Goal: Entertainment & Leisure: Consume media (video, audio)

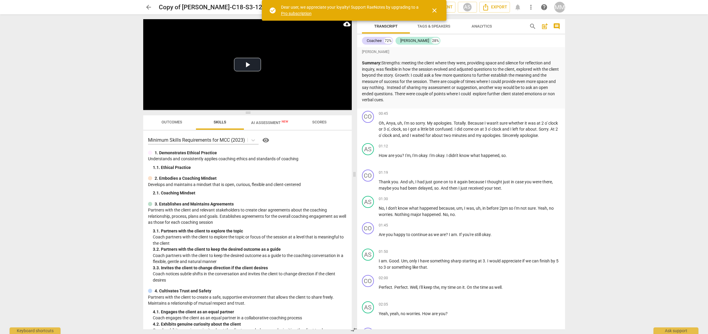
click at [433, 9] on span "close" at bounding box center [434, 10] width 7 height 7
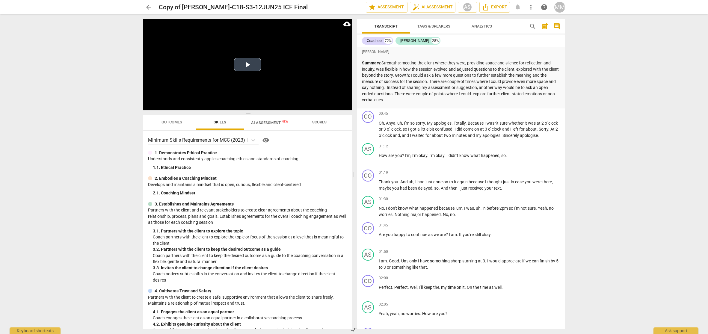
click at [248, 66] on button "Play Video" at bounding box center [247, 64] width 27 height 13
drag, startPoint x: 313, startPoint y: 23, endPoint x: 188, endPoint y: 101, distance: 147.6
click at [188, 101] on div "Duration Time 38:10" at bounding box center [187, 105] width 7 height 9
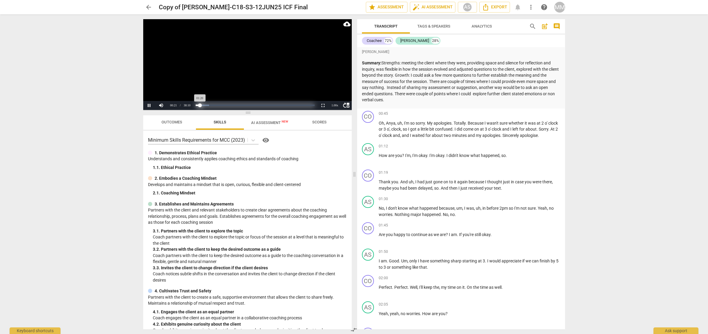
drag, startPoint x: 197, startPoint y: 105, endPoint x: 200, endPoint y: 105, distance: 3.6
click at [200, 105] on div "Progress : 3.53%" at bounding box center [198, 105] width 4 height 1
drag, startPoint x: 200, startPoint y: 104, endPoint x: 195, endPoint y: 105, distance: 4.5
click at [195, 105] on div "Loaded : 0% Progress : 3.89%" at bounding box center [255, 105] width 123 height 9
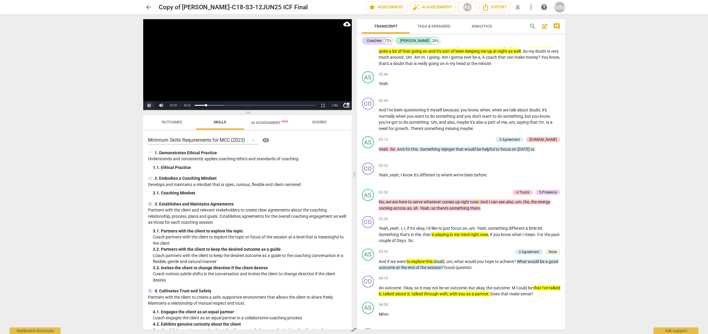
click at [149, 105] on button "Pause" at bounding box center [149, 105] width 12 height 9
click at [379, 103] on span "02:46" at bounding box center [383, 100] width 9 height 5
click at [149, 105] on button "Pause" at bounding box center [149, 105] width 12 height 9
click at [149, 105] on button "Play" at bounding box center [149, 105] width 12 height 9
click at [149, 105] on button "Pause" at bounding box center [149, 105] width 12 height 9
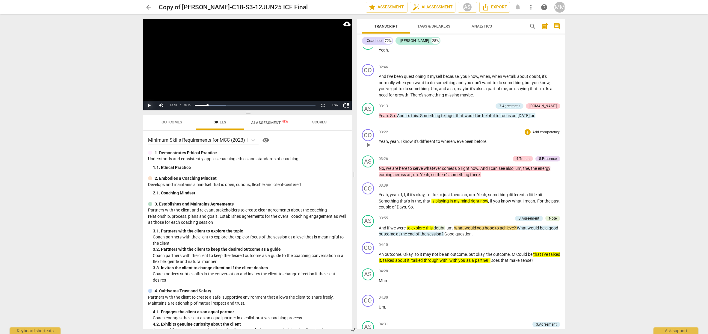
scroll to position [335, 0]
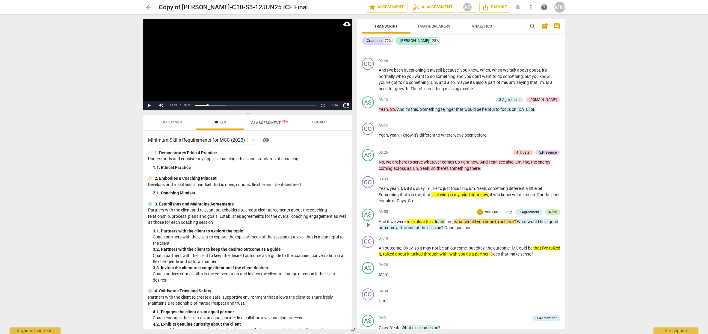
click at [551, 214] on div "Note" at bounding box center [553, 211] width 8 height 5
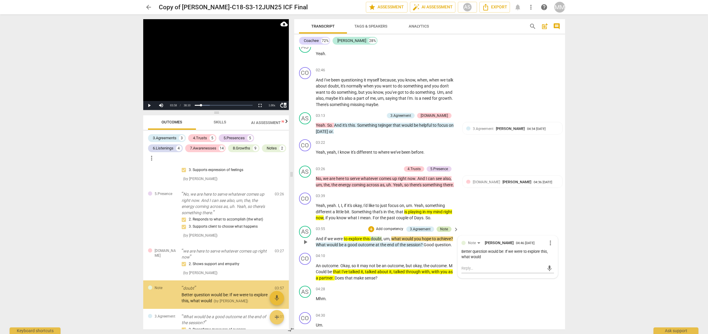
scroll to position [104, 0]
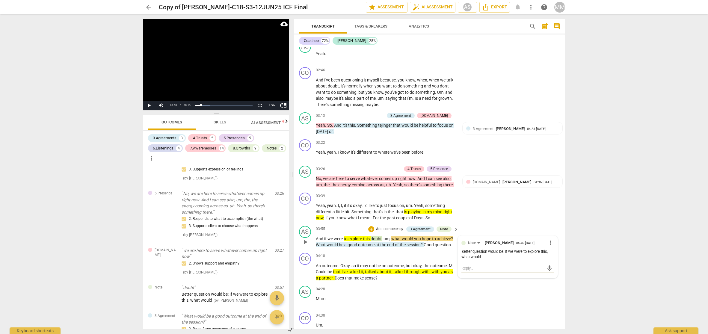
click at [466, 269] on textarea at bounding box center [502, 268] width 83 height 6
click at [318, 197] on span "03:39" at bounding box center [320, 196] width 9 height 5
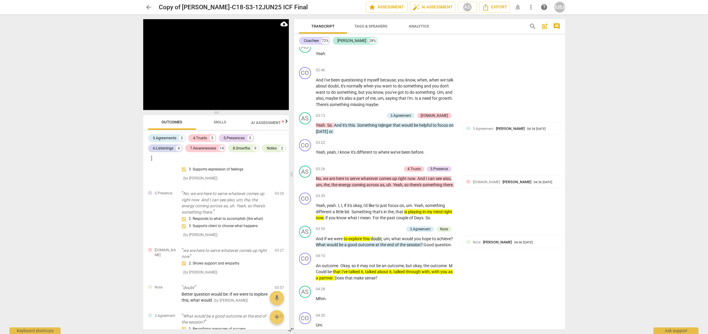
scroll to position [637, 0]
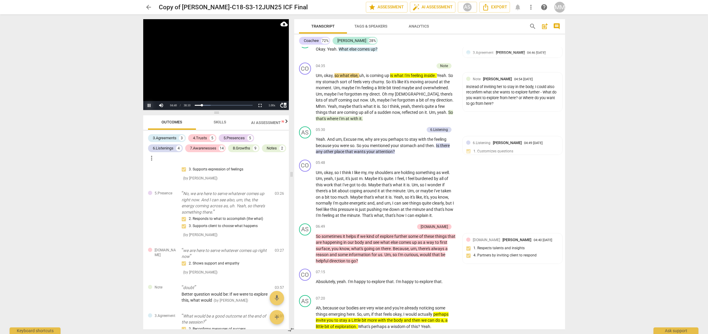
click at [149, 105] on button "Pause" at bounding box center [149, 105] width 12 height 9
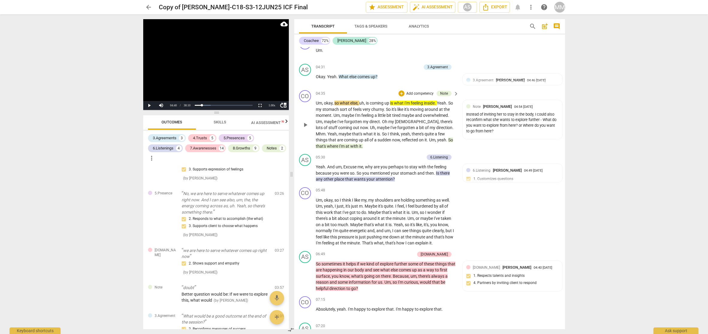
click at [321, 93] on span "04:35" at bounding box center [320, 93] width 9 height 5
click at [150, 106] on button "Pause" at bounding box center [149, 105] width 12 height 9
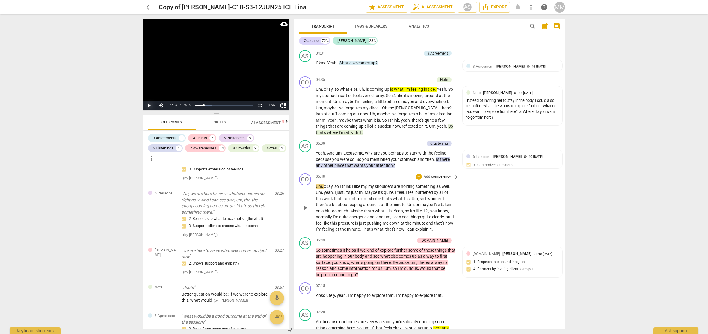
scroll to position [624, 0]
click at [319, 174] on span "05:48" at bounding box center [320, 175] width 9 height 5
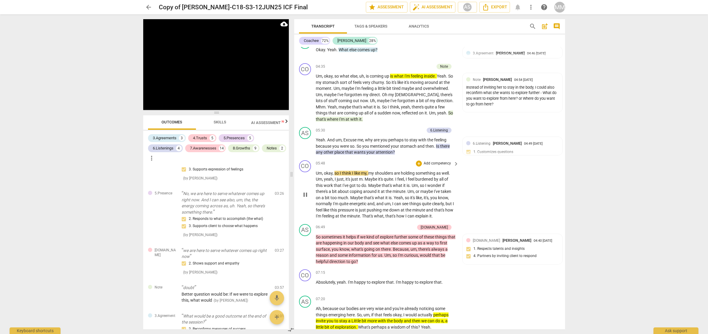
scroll to position [638, 0]
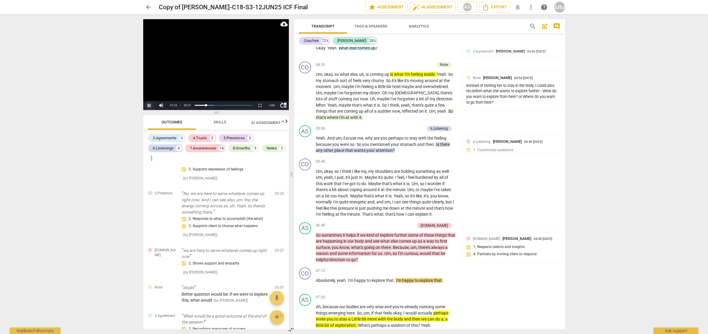
click at [149, 105] on button "Pause" at bounding box center [149, 105] width 12 height 9
